Goal: Task Accomplishment & Management: Use online tool/utility

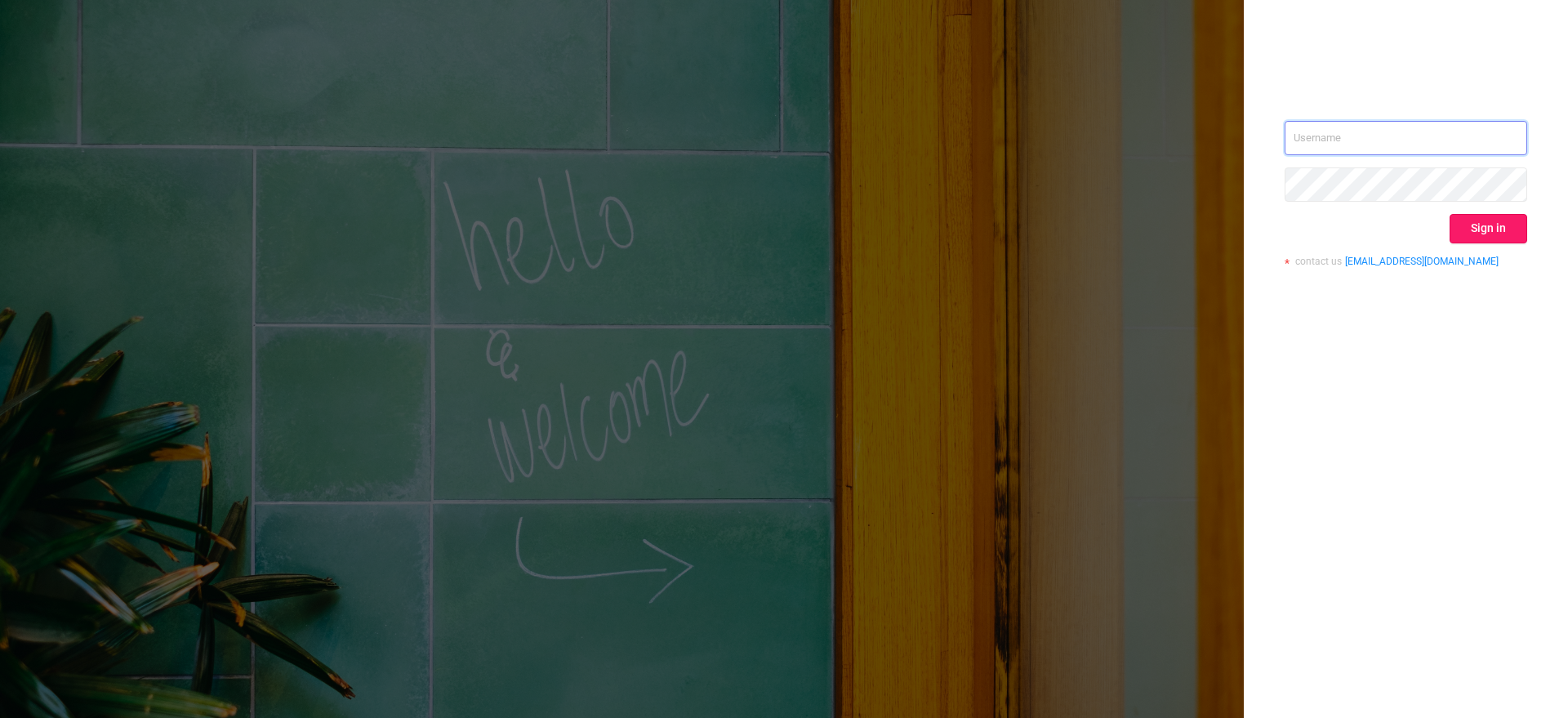
type input "[EMAIL_ADDRESS][DOMAIN_NAME]"
click at [1465, 220] on button "Sign in" at bounding box center [1488, 228] width 77 height 29
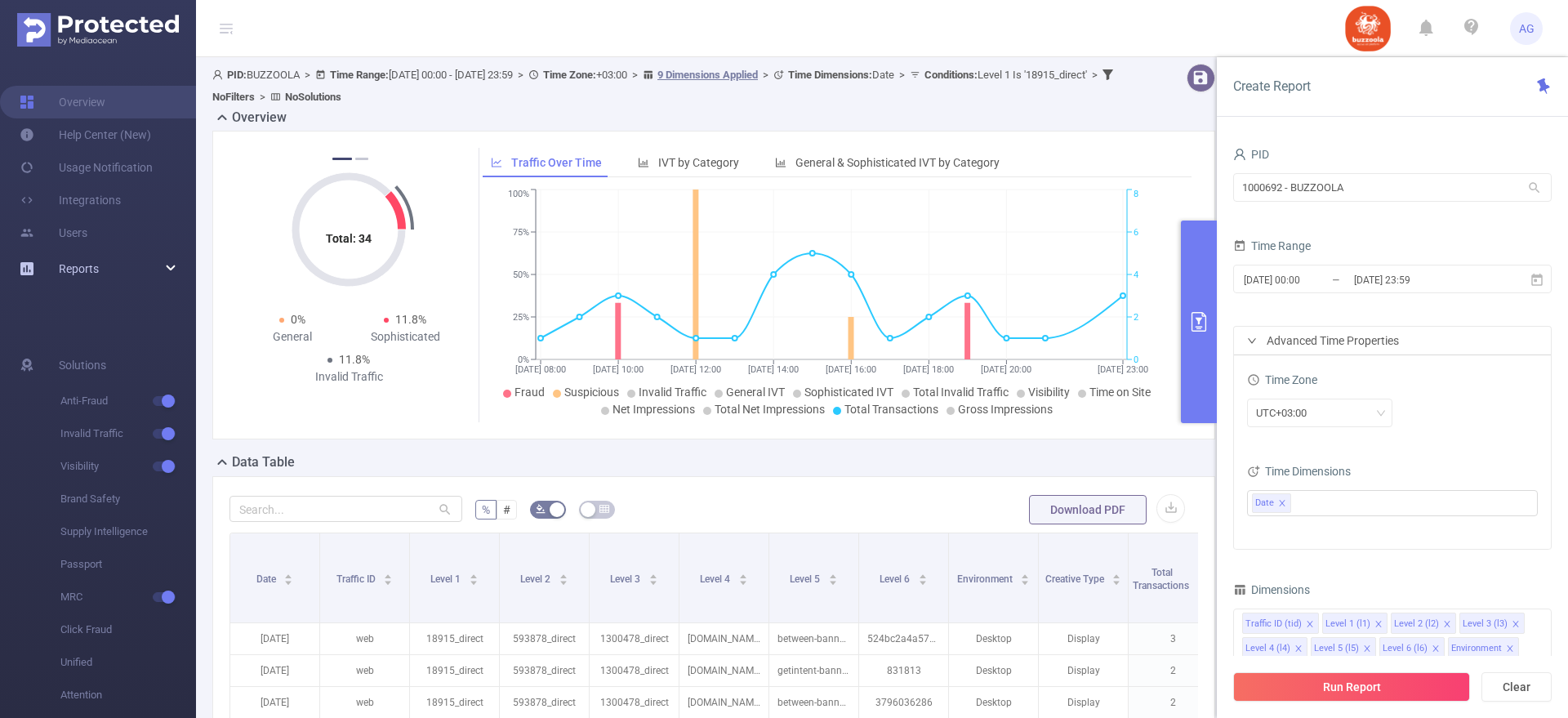
click at [173, 268] on div "Reports" at bounding box center [97, 268] width 196 height 33
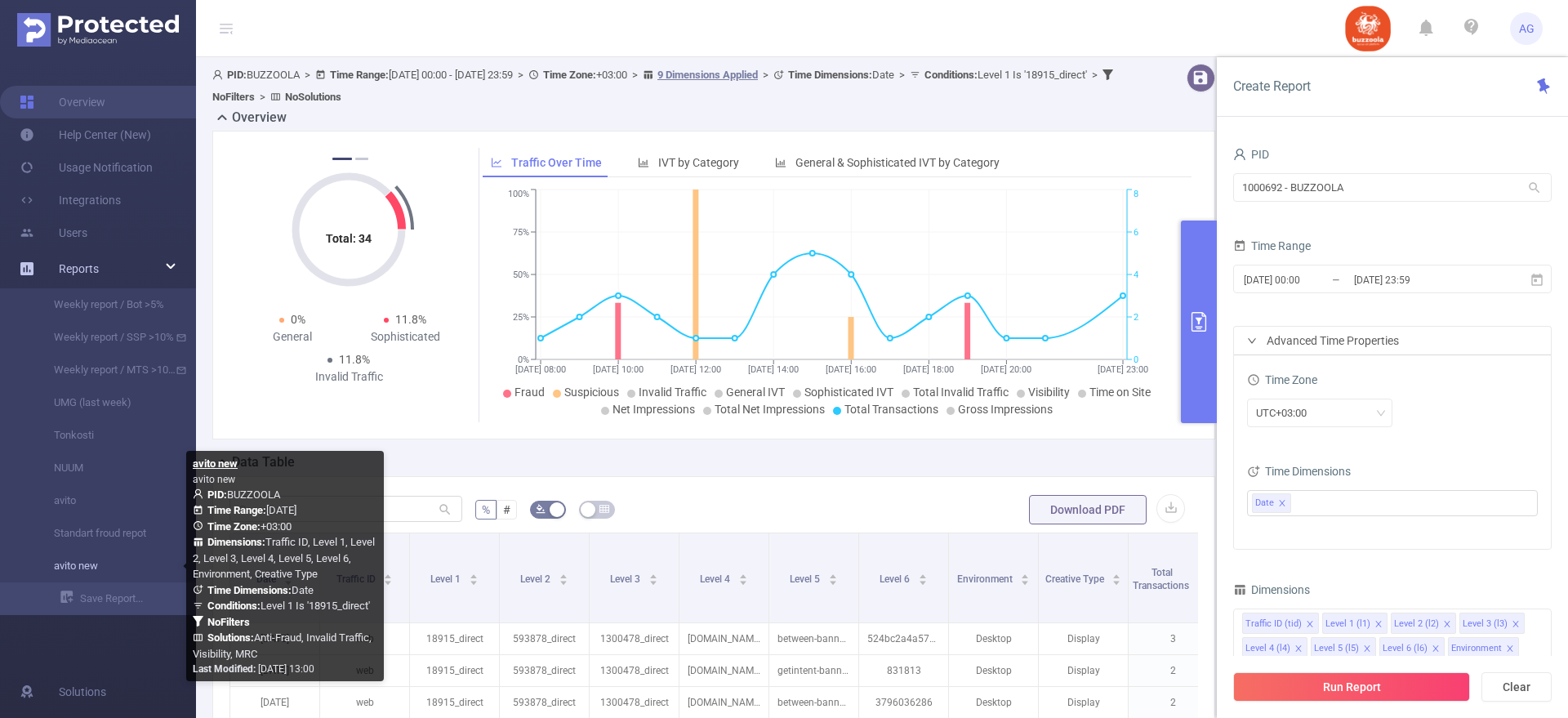
click at [52, 570] on link "avito new" at bounding box center [105, 566] width 144 height 33
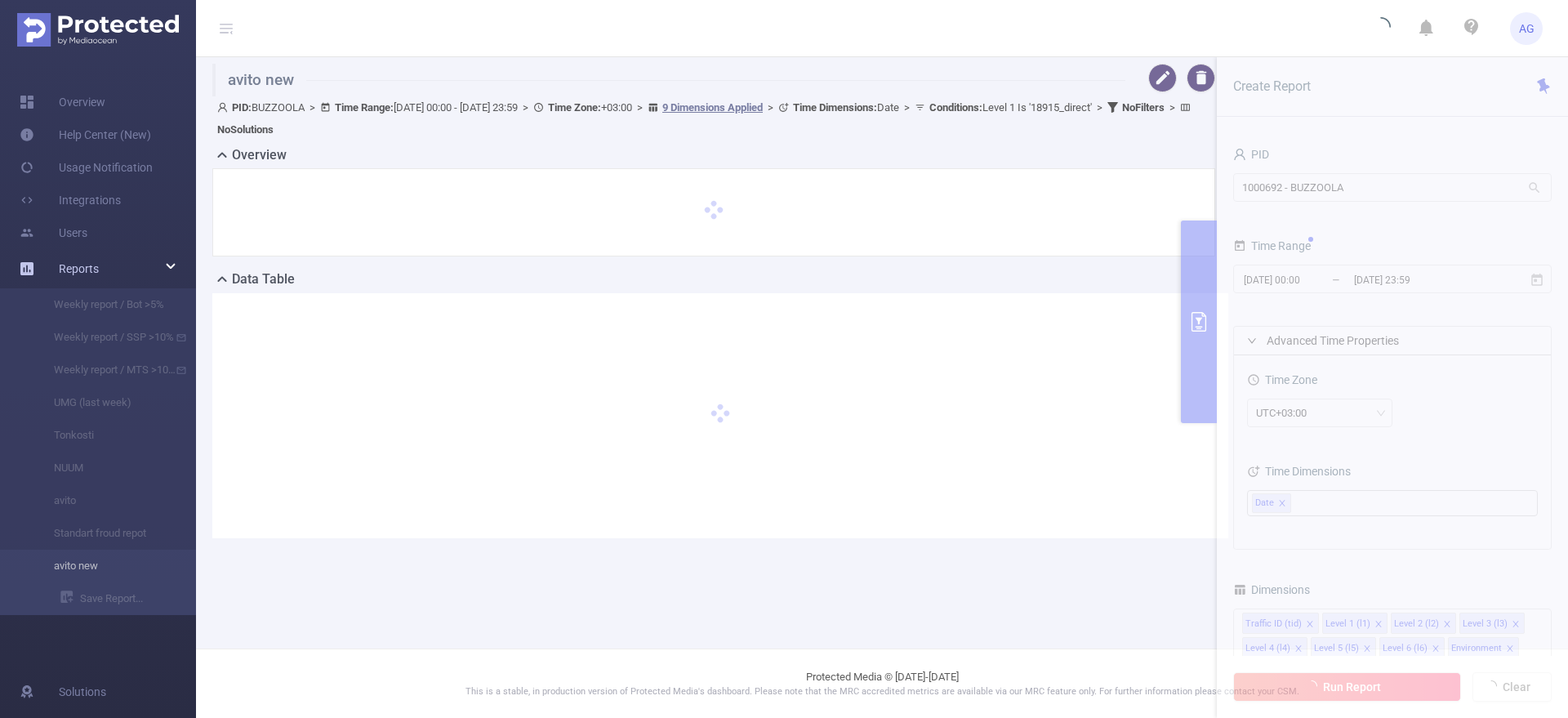
type input "[DATE] 00:00"
type input "[DATE] 23:59"
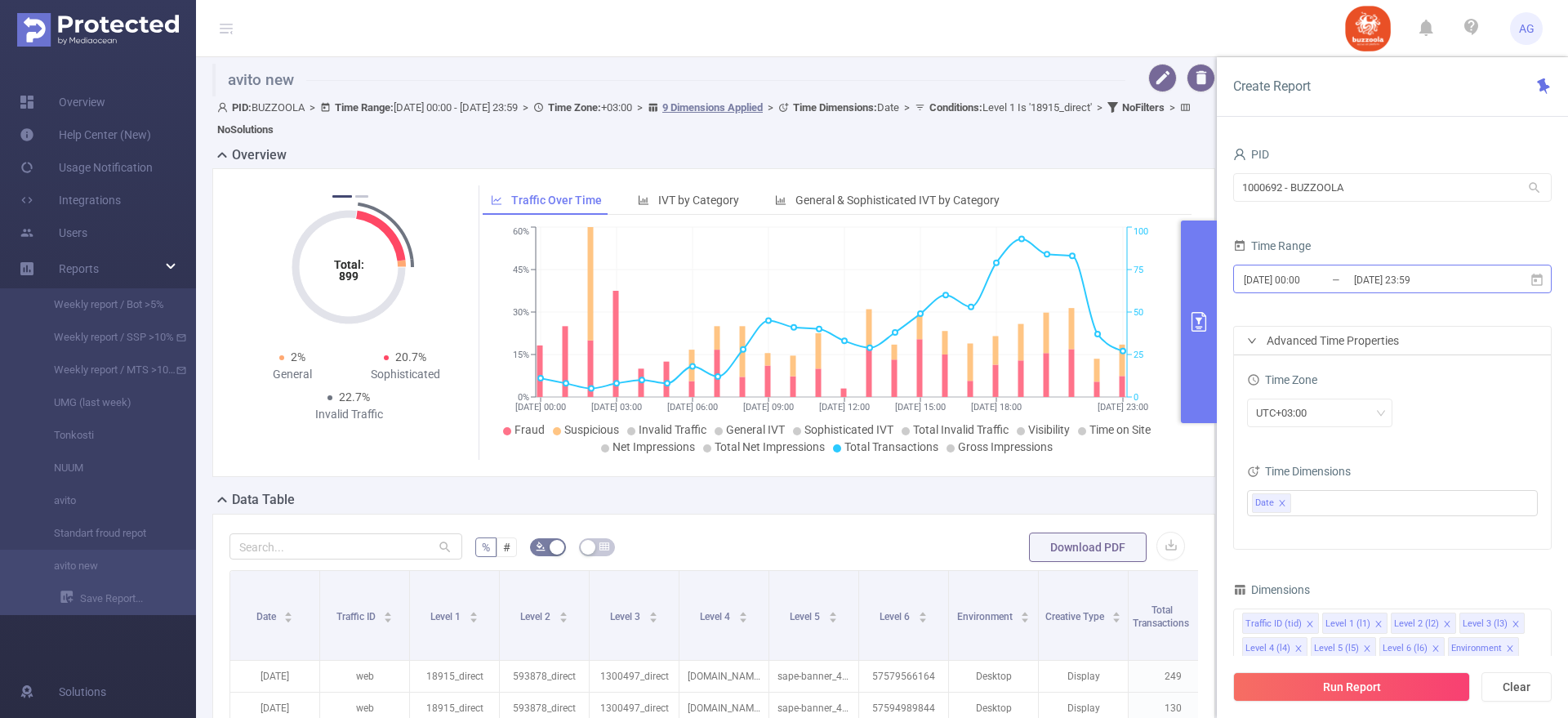
click at [1367, 286] on input "[DATE] 23:59" at bounding box center [1418, 279] width 132 height 22
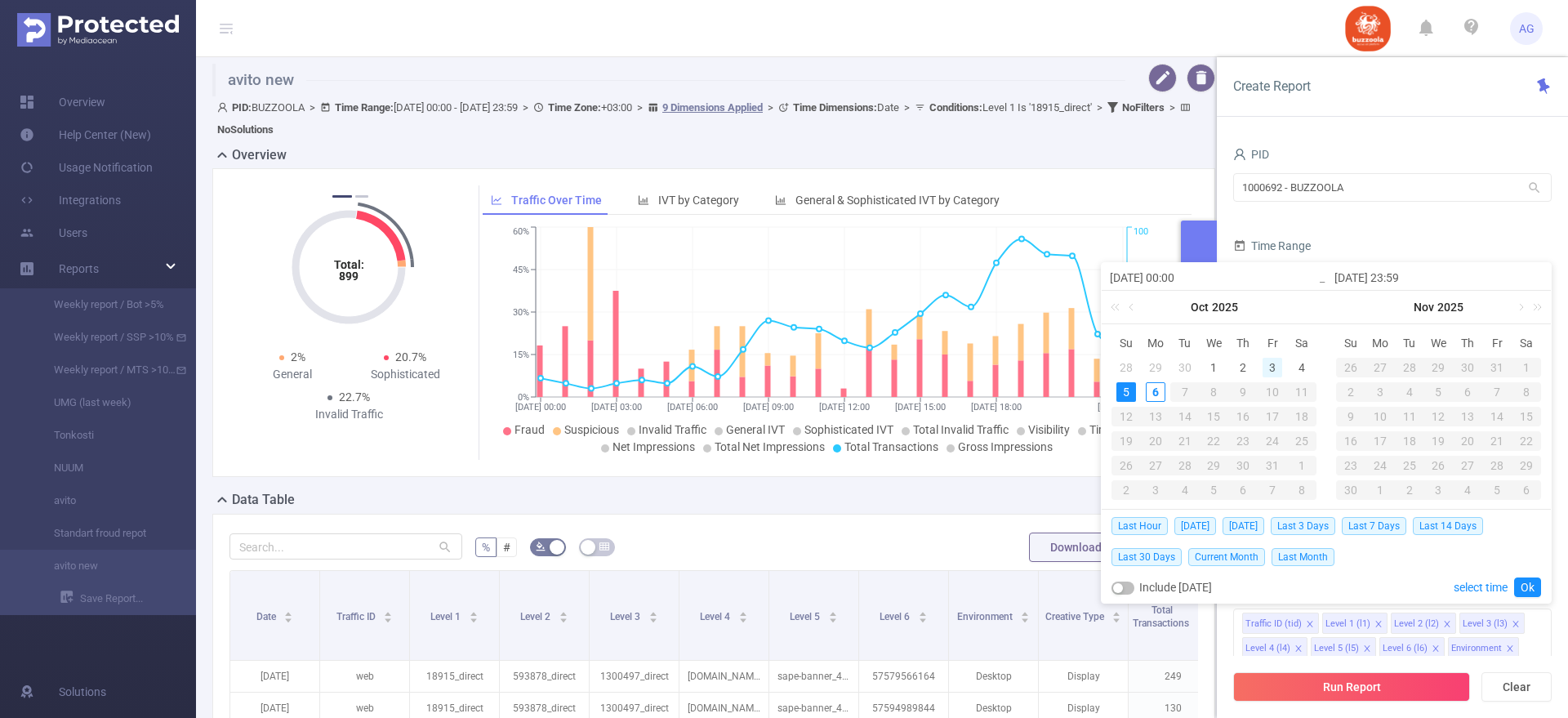
click at [1272, 370] on div "3" at bounding box center [1272, 368] width 20 height 20
click at [1124, 389] on div "5" at bounding box center [1126, 392] width 20 height 20
type input "[DATE] 00:00"
click at [1532, 582] on link "Ok" at bounding box center [1528, 588] width 27 height 20
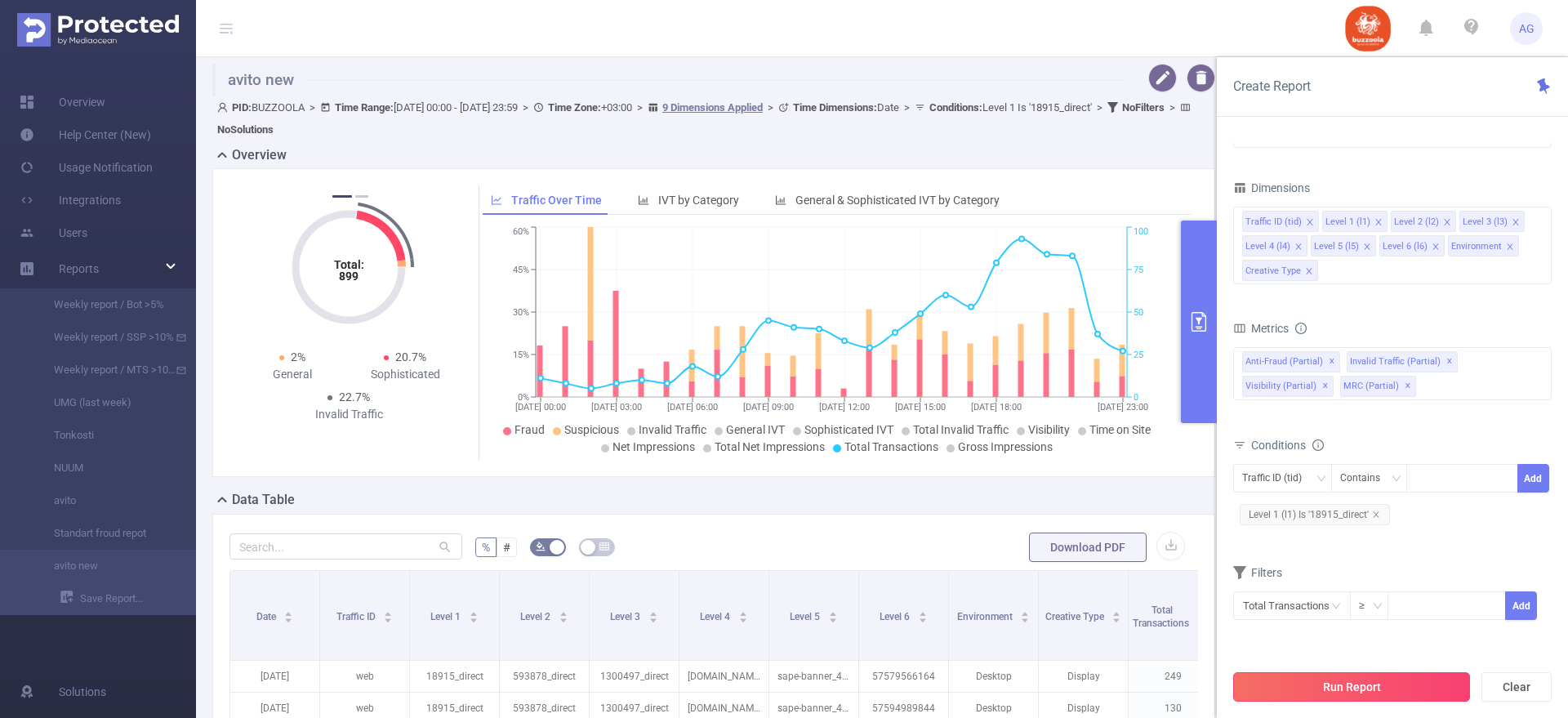
click at [1321, 683] on button "Run Report" at bounding box center [1352, 687] width 236 height 29
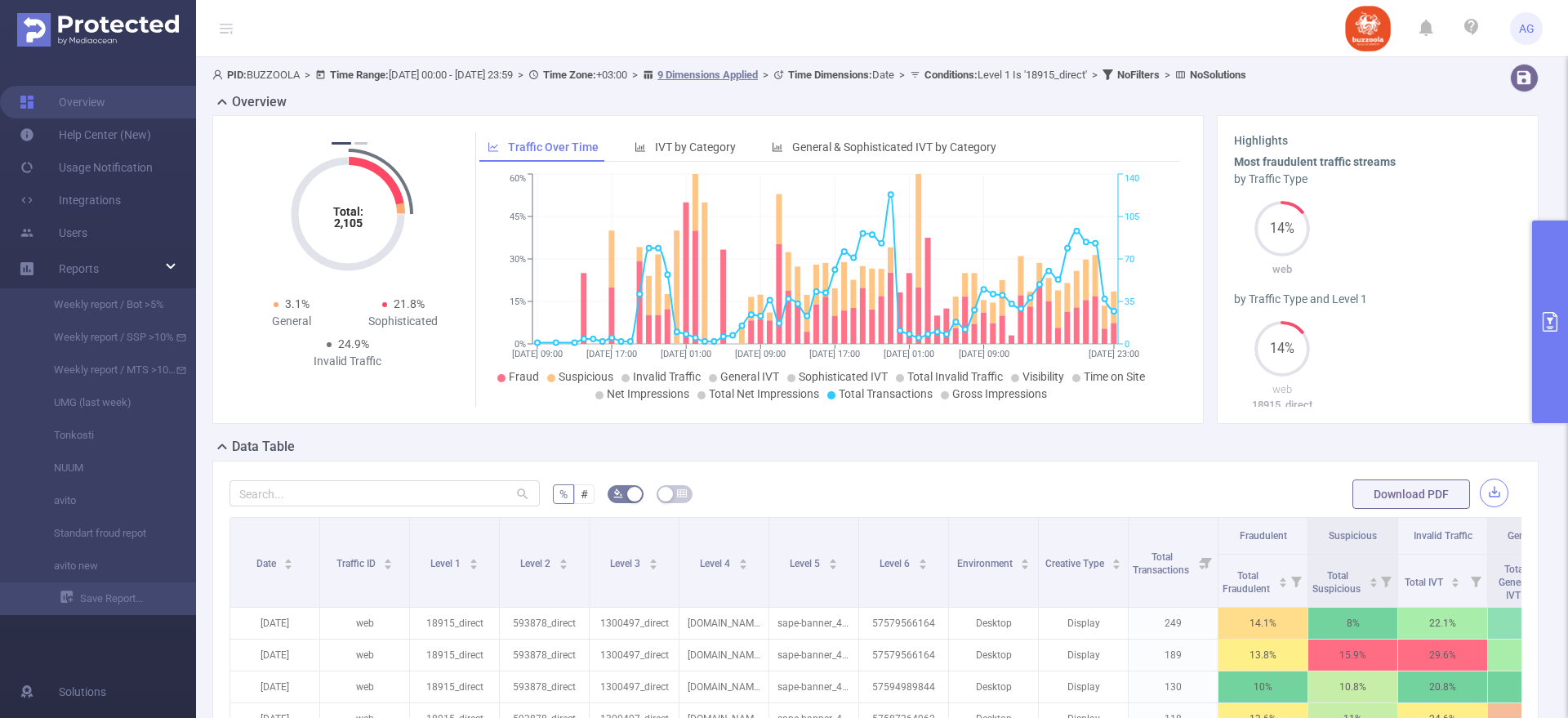
click at [1480, 490] on button "button" at bounding box center [1493, 492] width 28 height 28
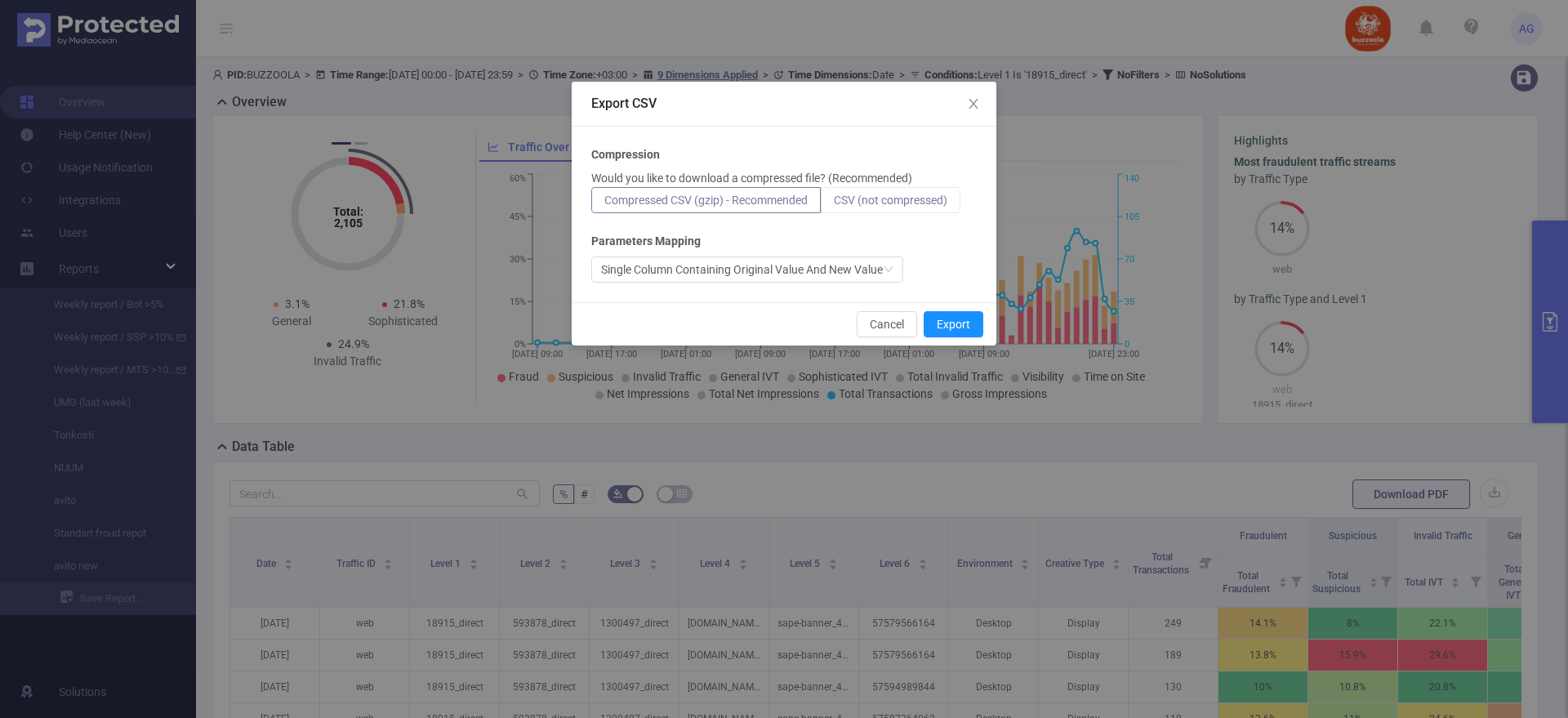
click at [890, 196] on span "CSV (not compressed)" at bounding box center [890, 200] width 114 height 13
click at [834, 204] on input "CSV (not compressed)" at bounding box center [834, 204] width 0 height 0
click at [942, 326] on button "Export" at bounding box center [954, 324] width 60 height 26
